Goal: Navigation & Orientation: Find specific page/section

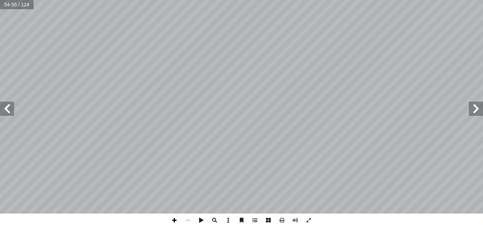
click at [173, 221] on span at bounding box center [174, 219] width 13 height 13
click at [372, 214] on div "50 -4 تنمية الكائن الحي الدقيق المستخدم بصورة نقية. -5 تبريد فــي حالــة اســتخ…" at bounding box center [241, 113] width 483 height 227
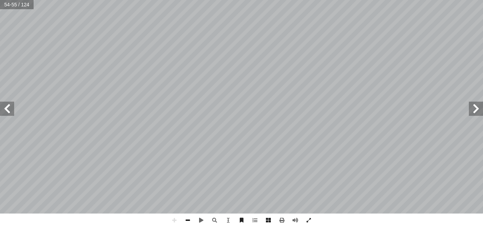
click at [185, 219] on span at bounding box center [187, 219] width 13 height 13
click at [482, 102] on span at bounding box center [476, 108] width 14 height 14
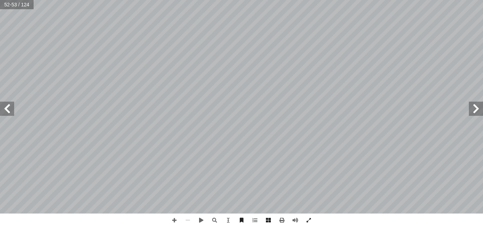
click at [469, 113] on span at bounding box center [476, 108] width 14 height 14
click at [176, 220] on span at bounding box center [174, 219] width 13 height 13
click at [191, 217] on span at bounding box center [187, 219] width 13 height 13
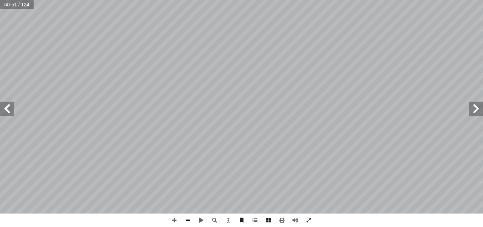
click at [191, 217] on span at bounding box center [187, 219] width 13 height 13
click at [12, 110] on span at bounding box center [7, 108] width 14 height 14
click at [0, 107] on span at bounding box center [7, 108] width 14 height 14
click at [0, 105] on span at bounding box center [7, 108] width 14 height 14
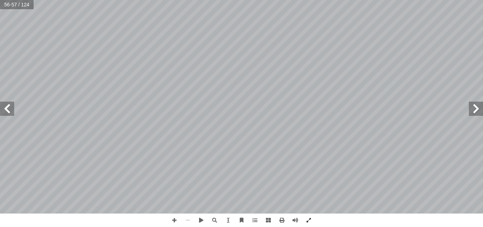
click at [0, 105] on span at bounding box center [7, 108] width 14 height 14
click at [1, 110] on span at bounding box center [7, 108] width 14 height 14
click at [173, 217] on span at bounding box center [174, 219] width 13 height 13
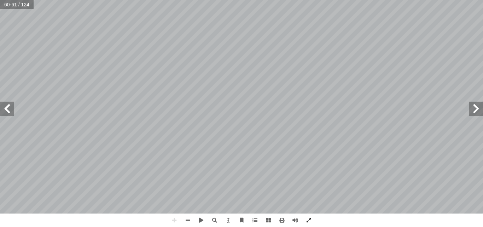
click at [6, 106] on span at bounding box center [7, 108] width 14 height 14
click at [478, 108] on span at bounding box center [476, 108] width 14 height 14
click at [369, 0] on html "الصفحة الرئيسية الصف الأول الصف الثاني الصف الثالث الصف الرابع الصف الخامس الصف…" at bounding box center [241, 23] width 483 height 47
click at [9, 109] on span at bounding box center [7, 108] width 14 height 14
click at [173, 220] on span at bounding box center [174, 219] width 13 height 13
